Goal: Task Accomplishment & Management: Manage account settings

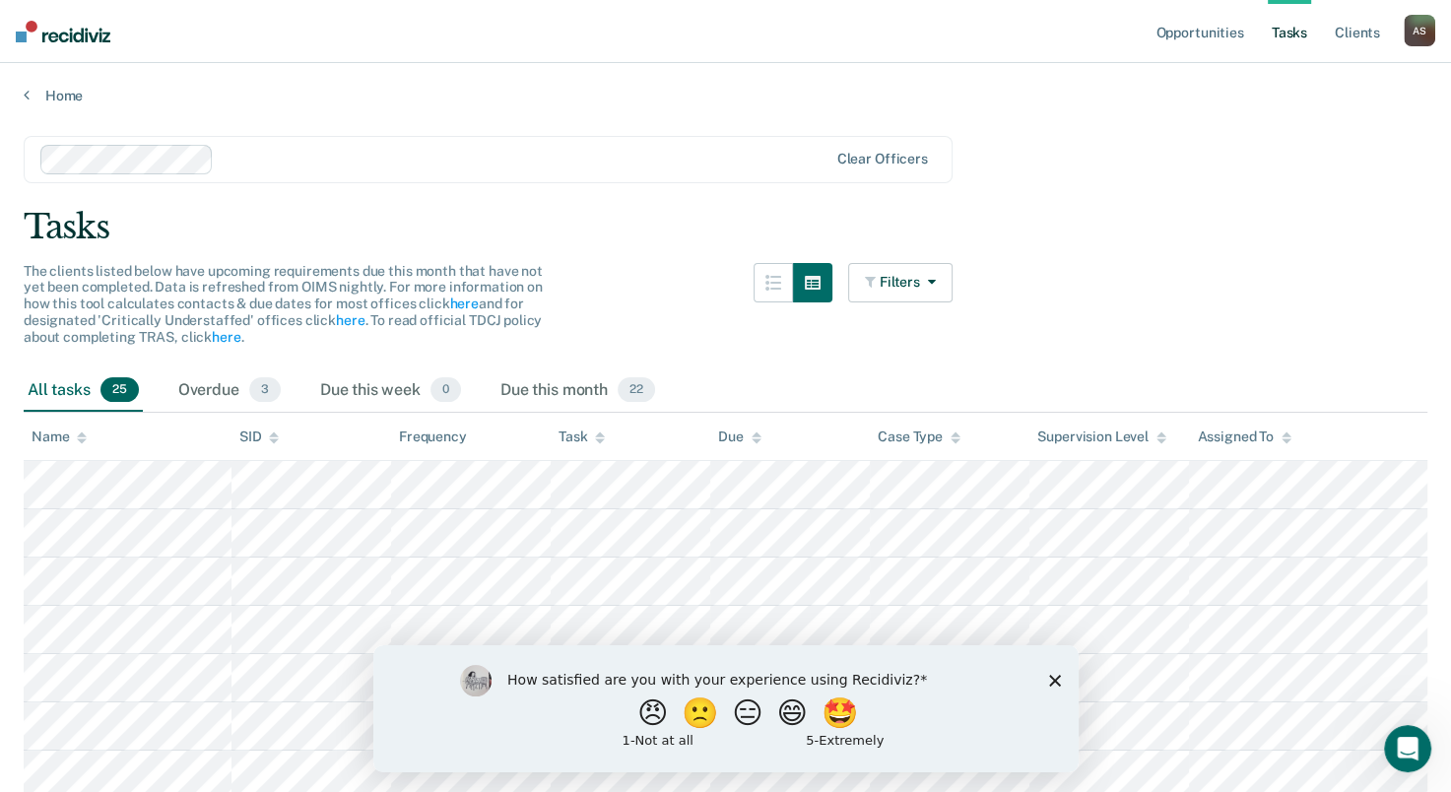
click at [1053, 682] on polygon "Close survey" at bounding box center [1054, 680] width 12 height 12
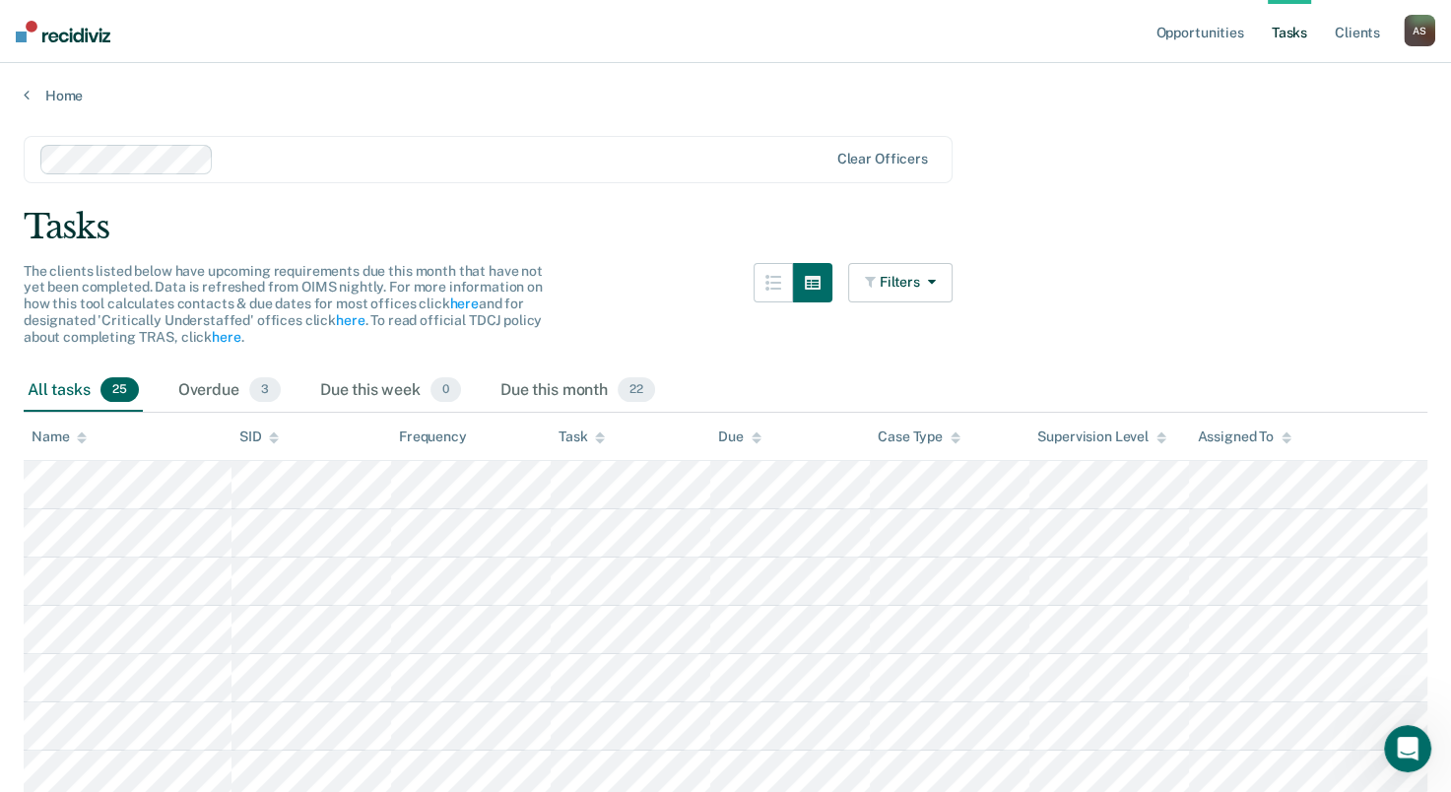
click at [1291, 31] on link "Tasks" at bounding box center [1289, 31] width 43 height 63
click at [1222, 33] on link "Opportunities" at bounding box center [1200, 31] width 96 height 63
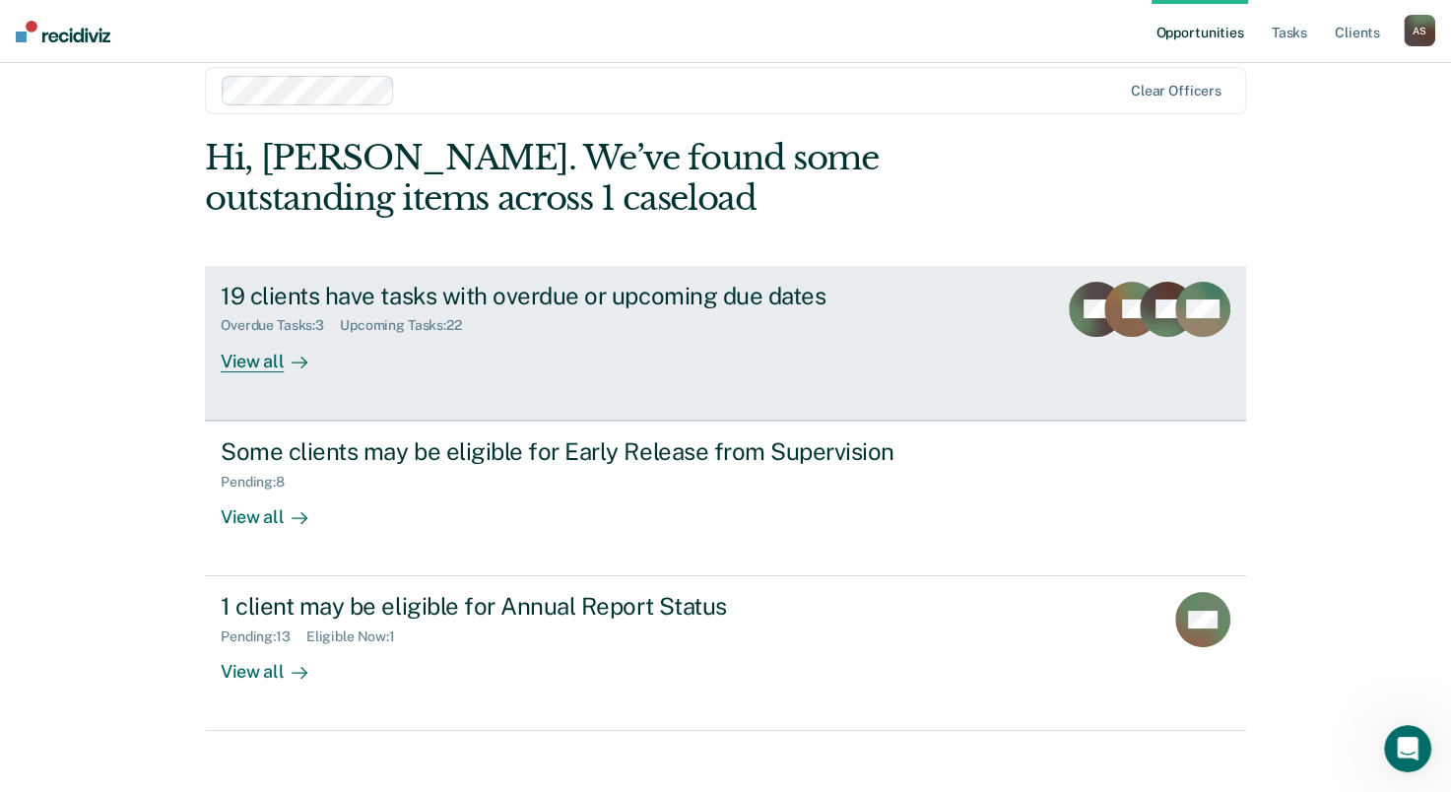
scroll to position [44, 0]
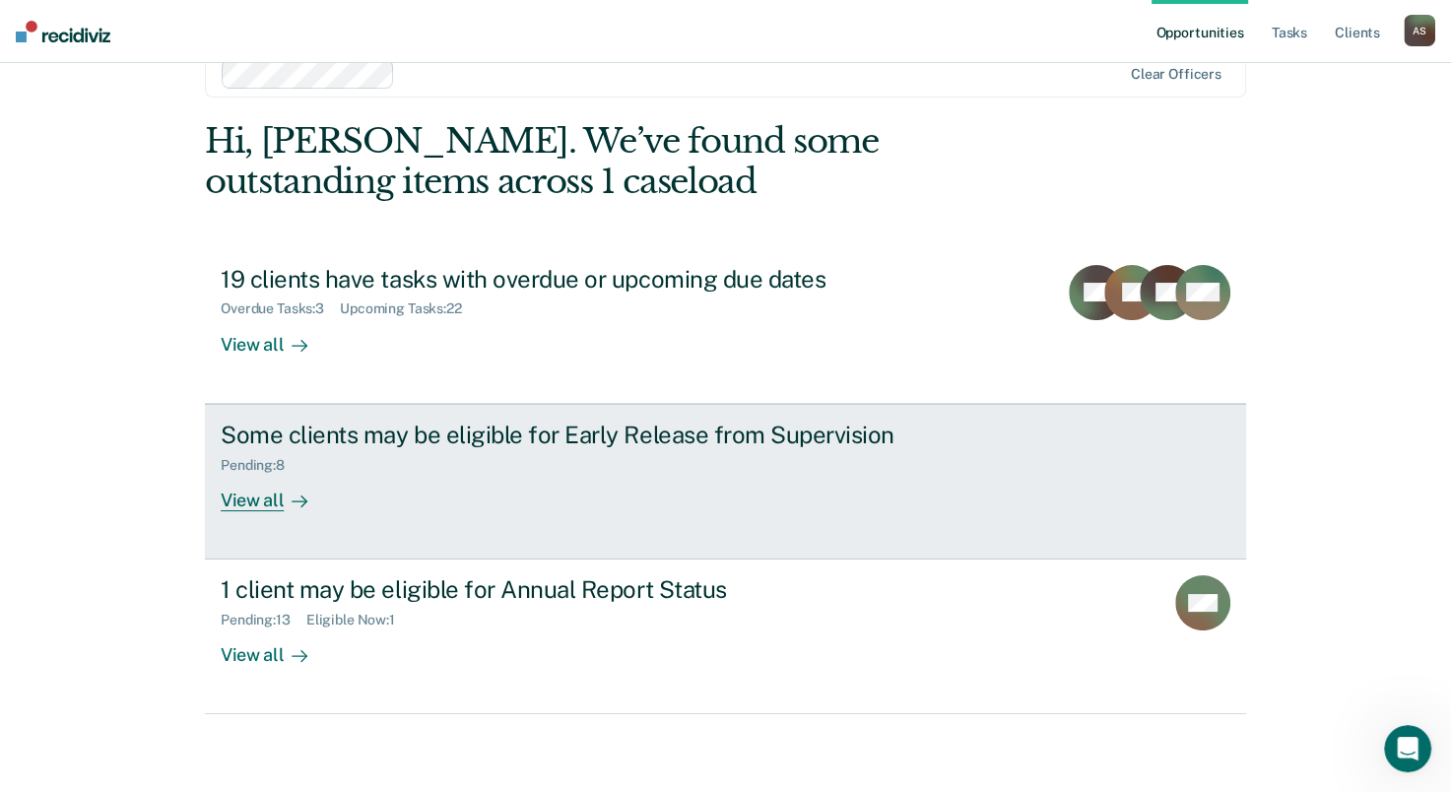
click at [513, 441] on div "Some clients may be eligible for Early Release from Supervision" at bounding box center [567, 435] width 692 height 29
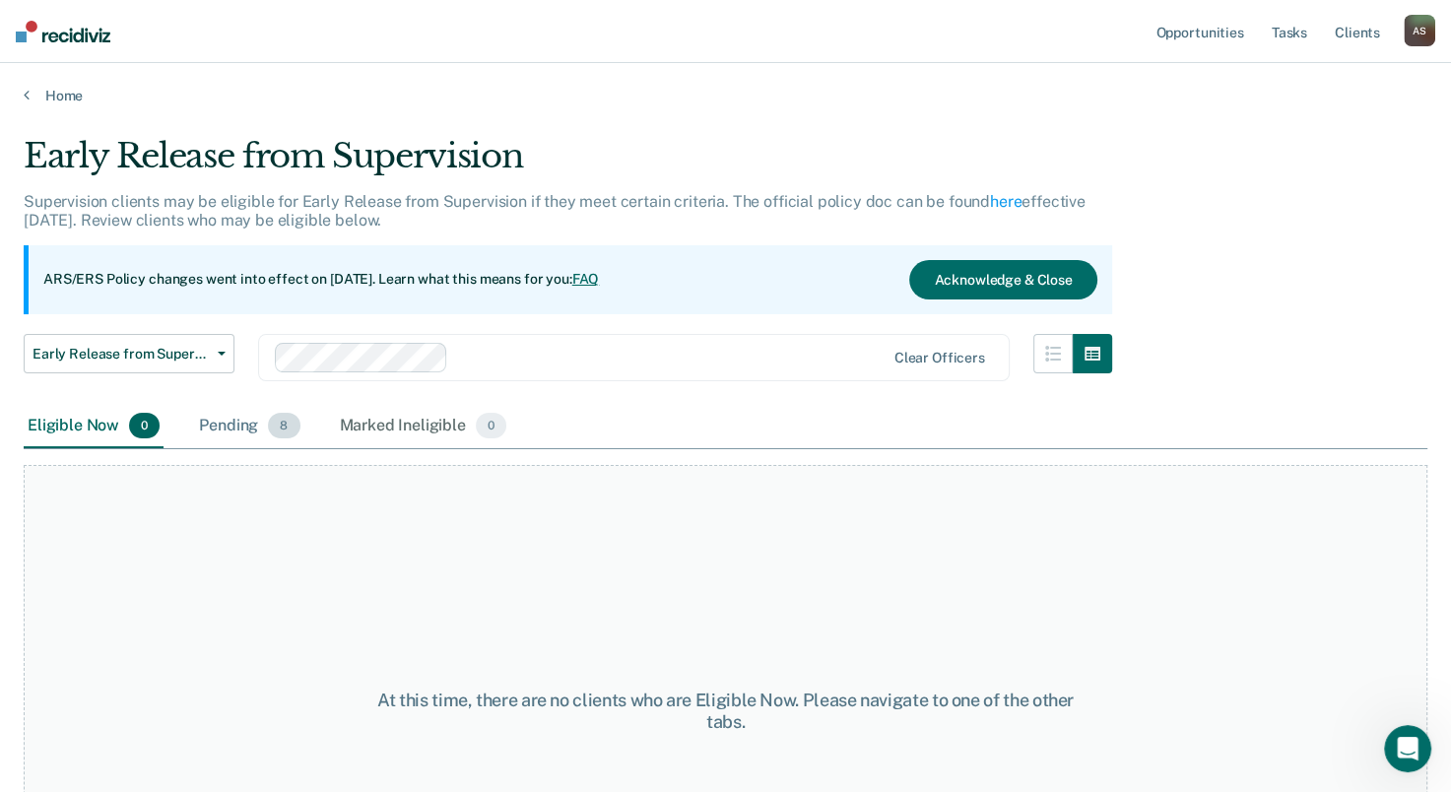
click at [238, 428] on div "Pending 8" at bounding box center [249, 426] width 108 height 43
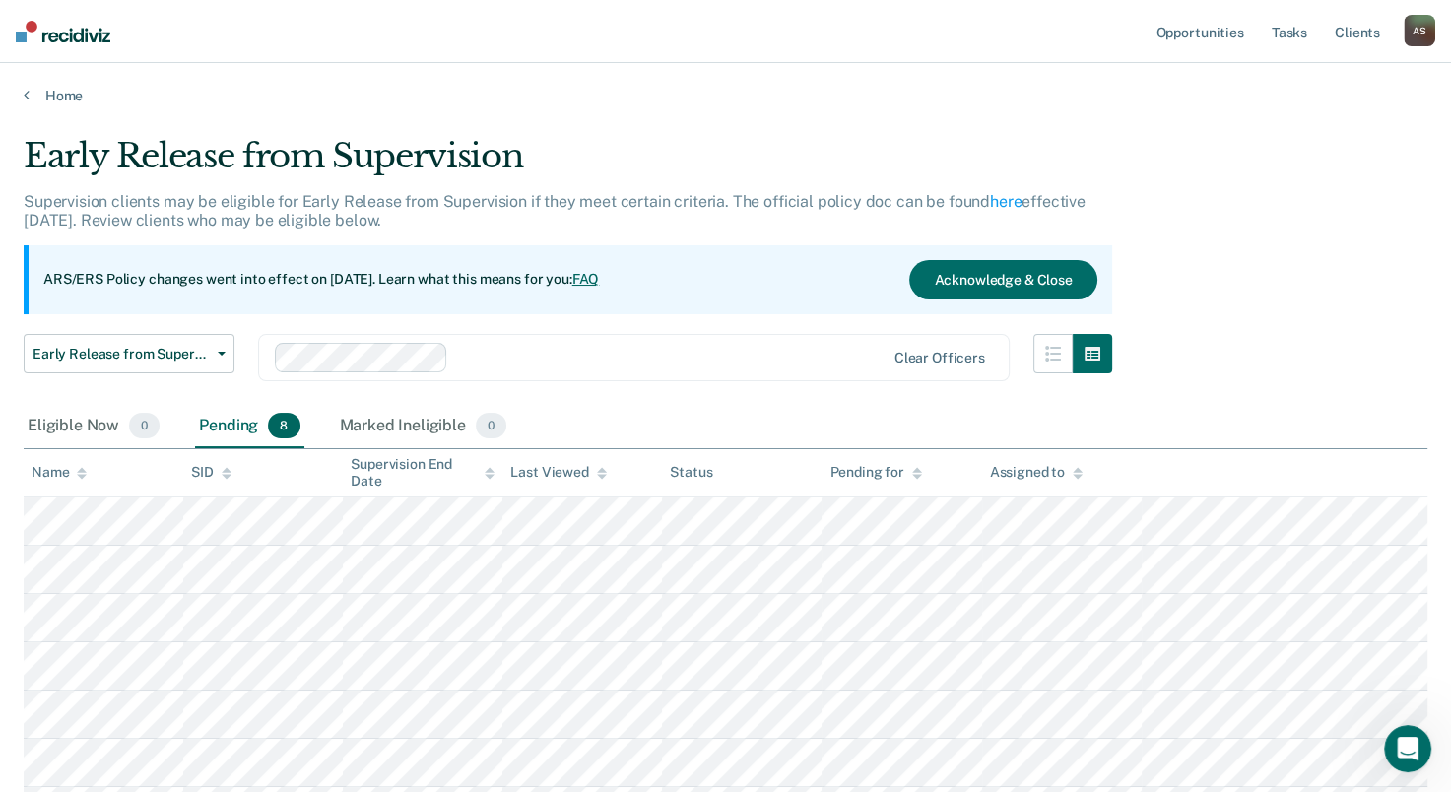
scroll to position [44, 0]
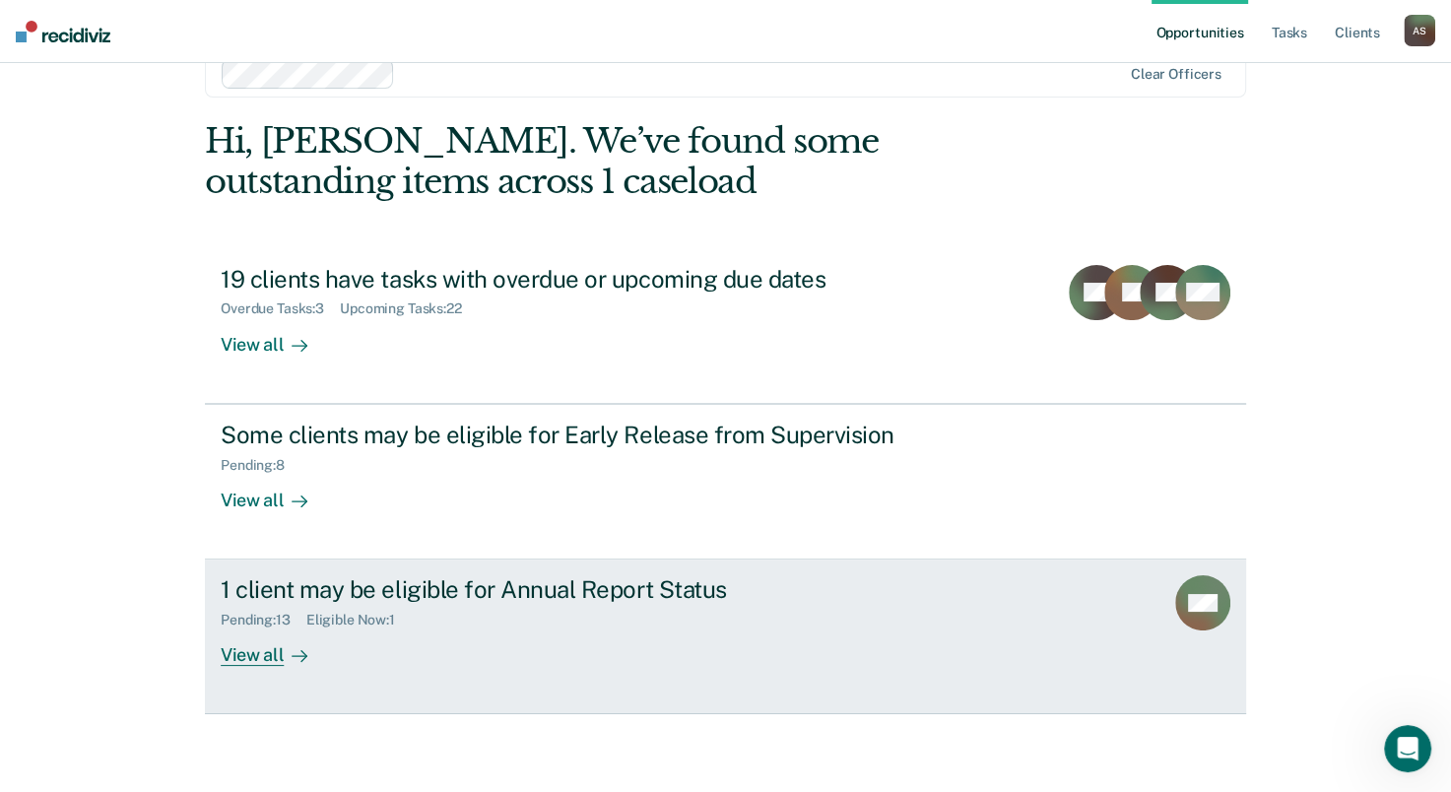
click at [488, 592] on div "1 client may be eligible for Annual Report Status" at bounding box center [567, 589] width 692 height 29
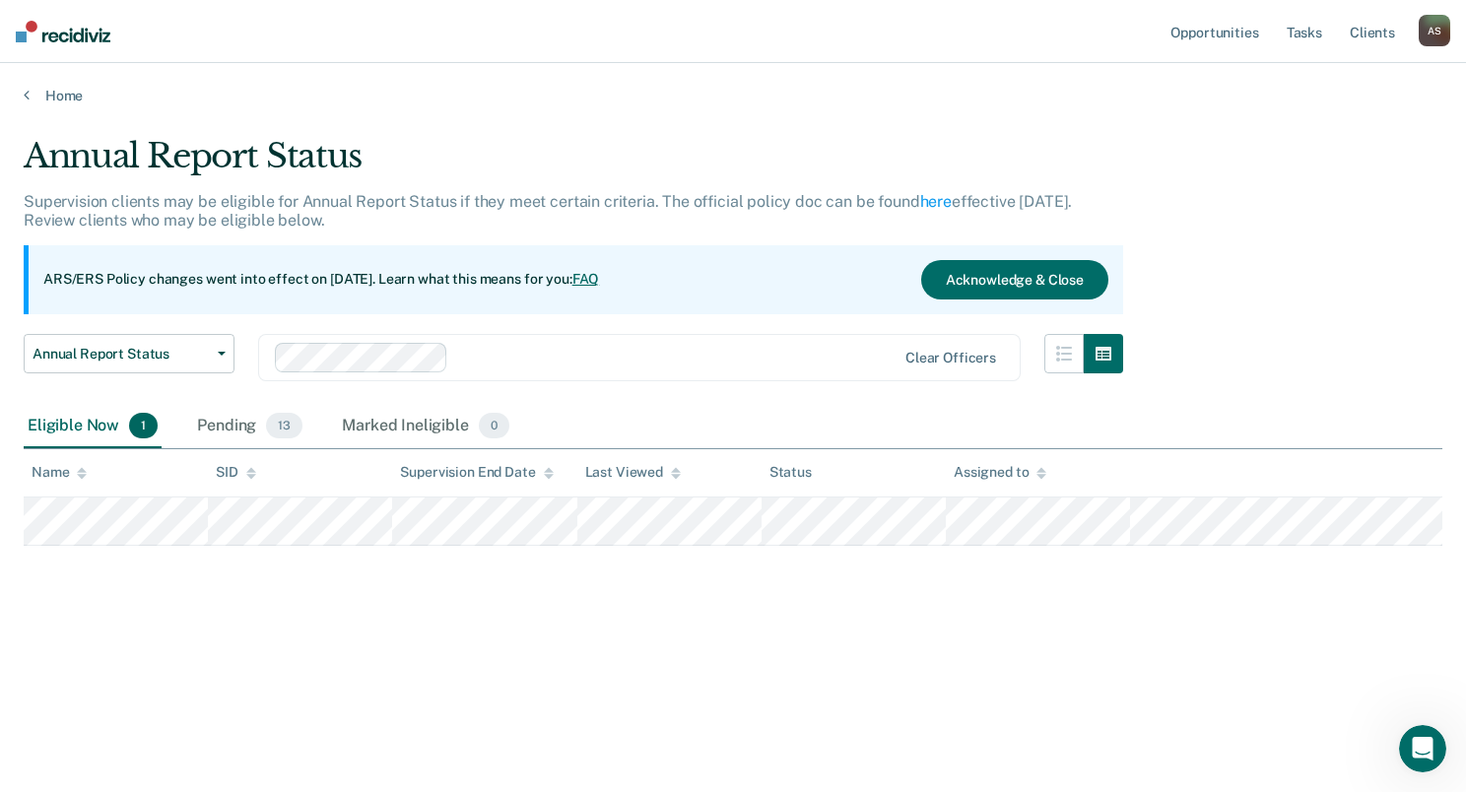
click at [21, 35] on img at bounding box center [63, 32] width 95 height 22
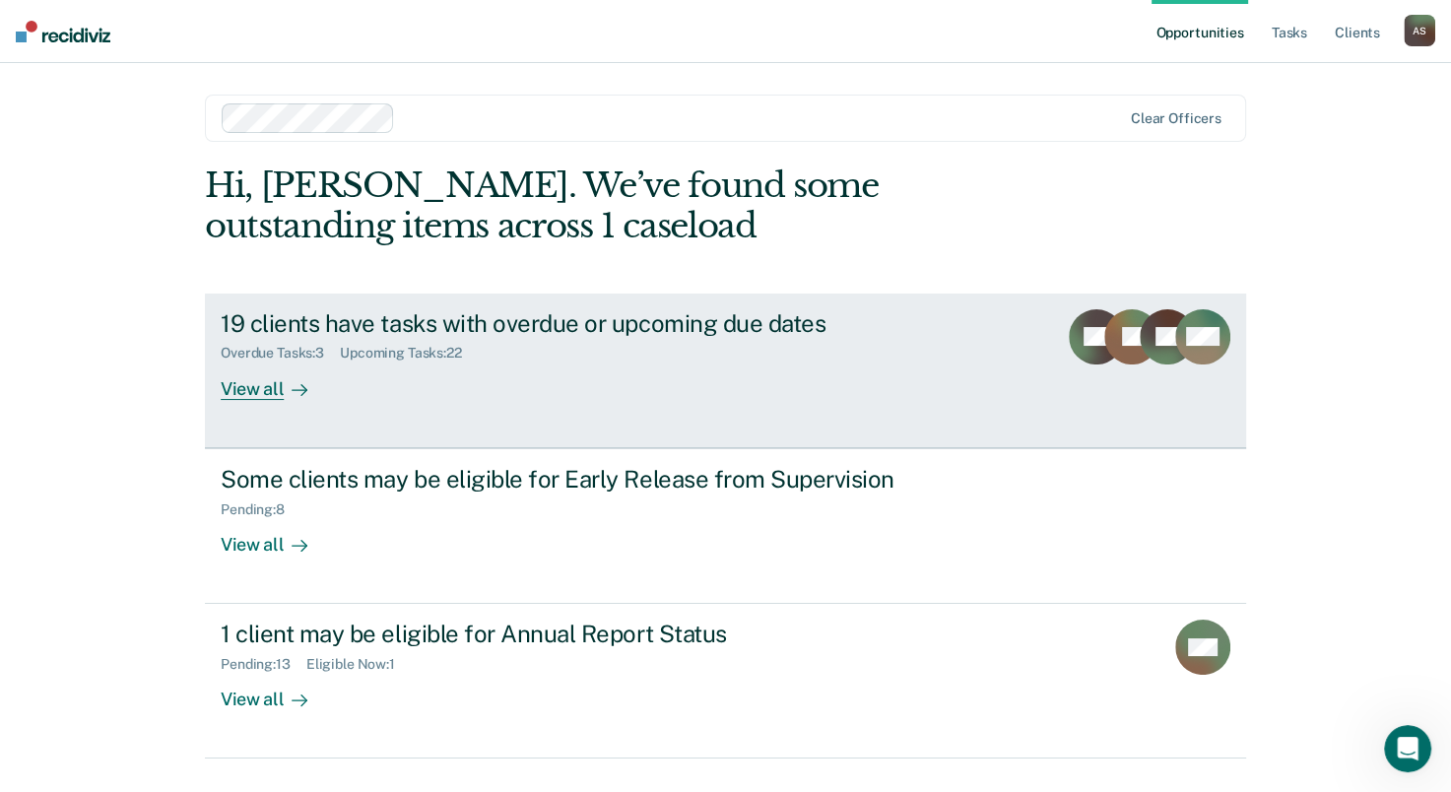
click at [627, 337] on div "Overdue Tasks : 3 Upcoming Tasks : 22" at bounding box center [567, 349] width 692 height 25
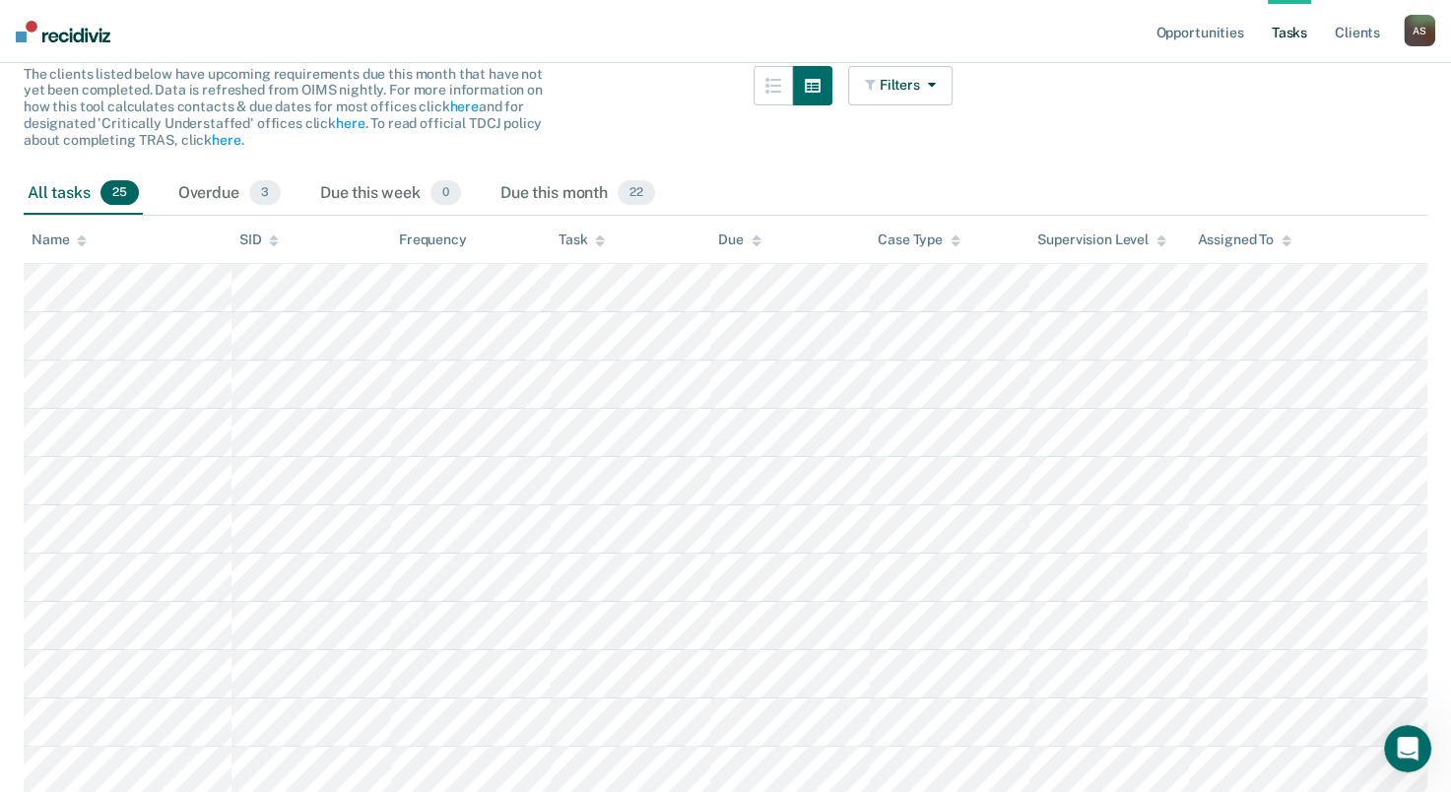
scroll to position [296, 0]
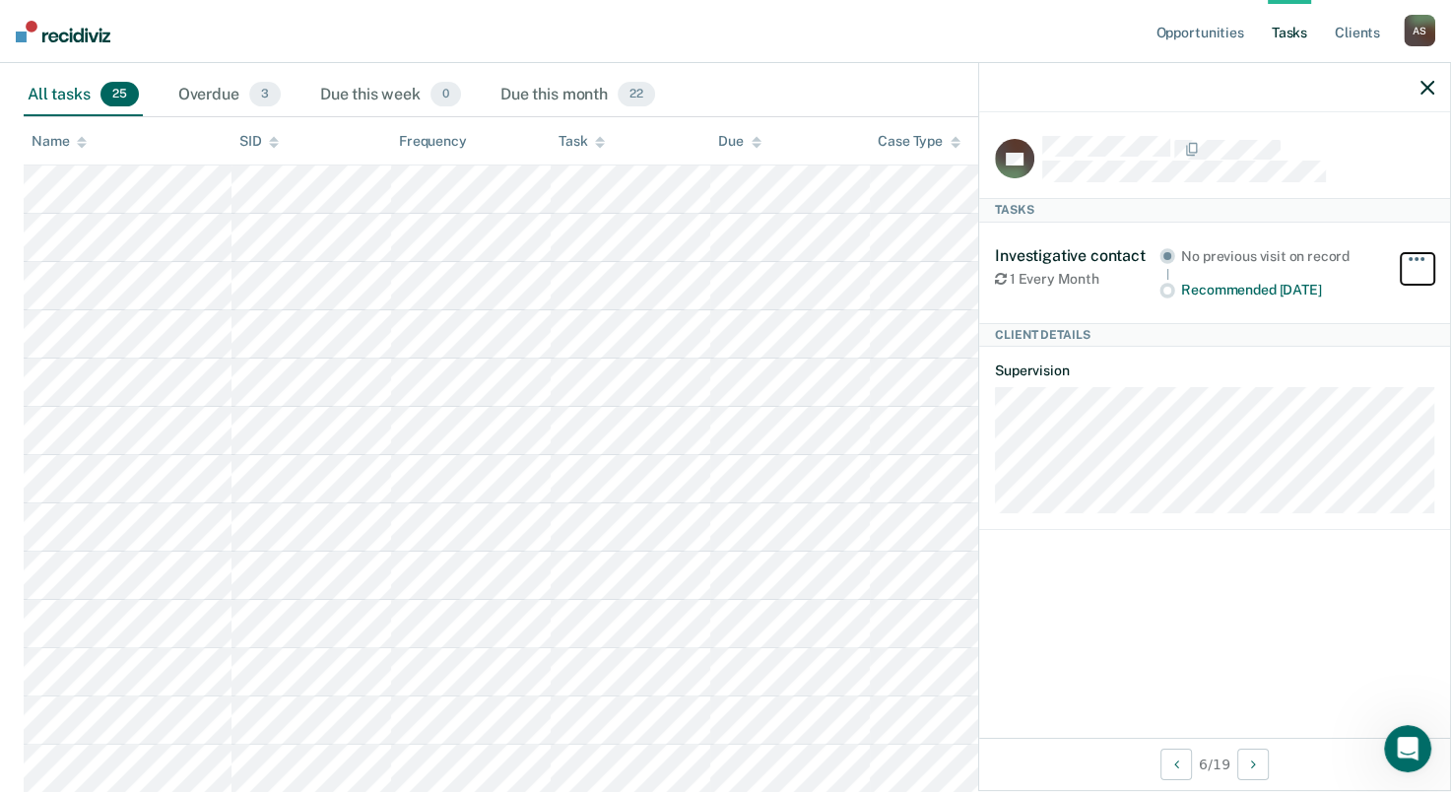
click at [1411, 257] on span "button" at bounding box center [1411, 259] width 4 height 4
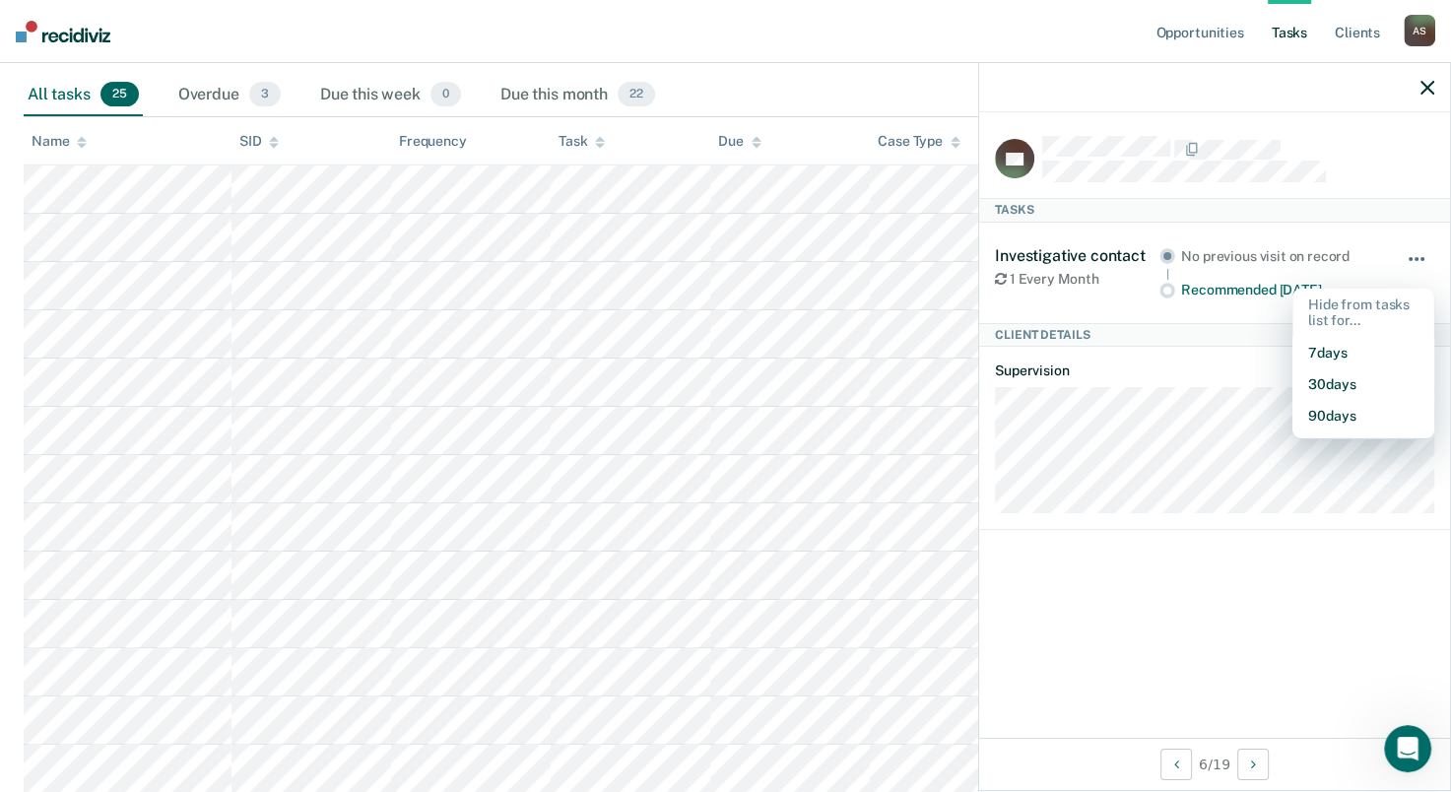
click at [1412, 257] on span "button" at bounding box center [1411, 259] width 4 height 4
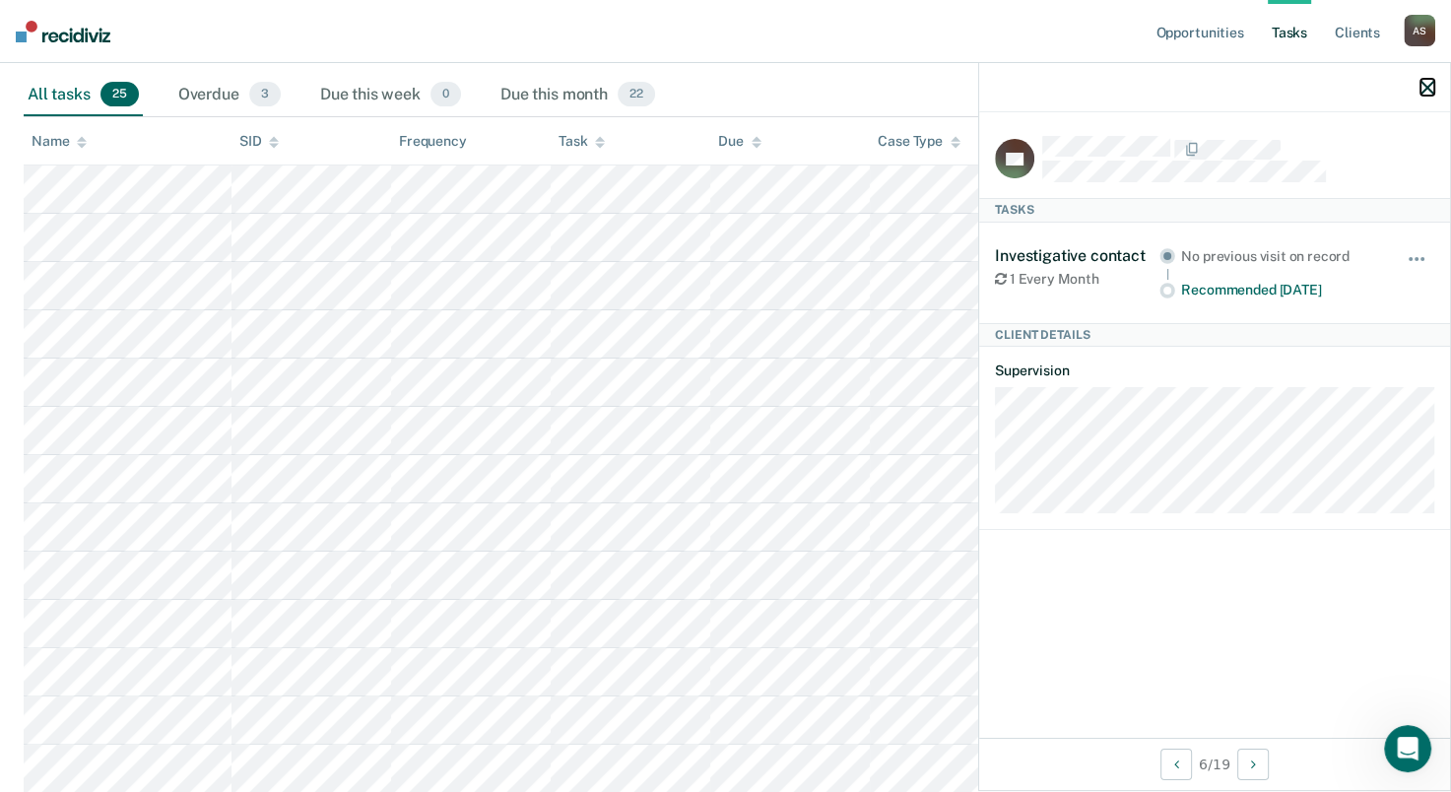
click at [1423, 87] on icon "button" at bounding box center [1428, 88] width 14 height 14
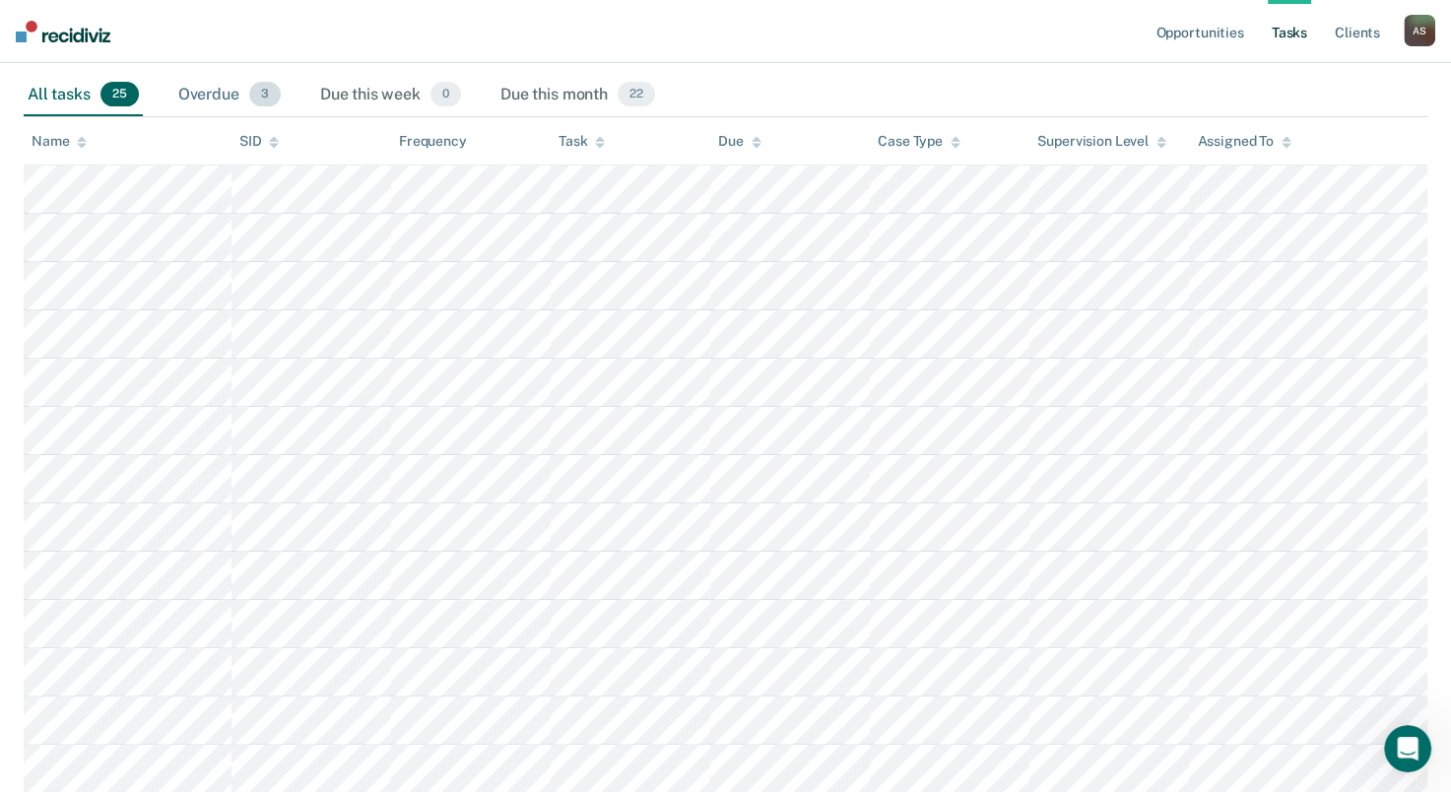
click at [207, 90] on div "Overdue 3" at bounding box center [229, 95] width 110 height 43
